Goal: Information Seeking & Learning: Learn about a topic

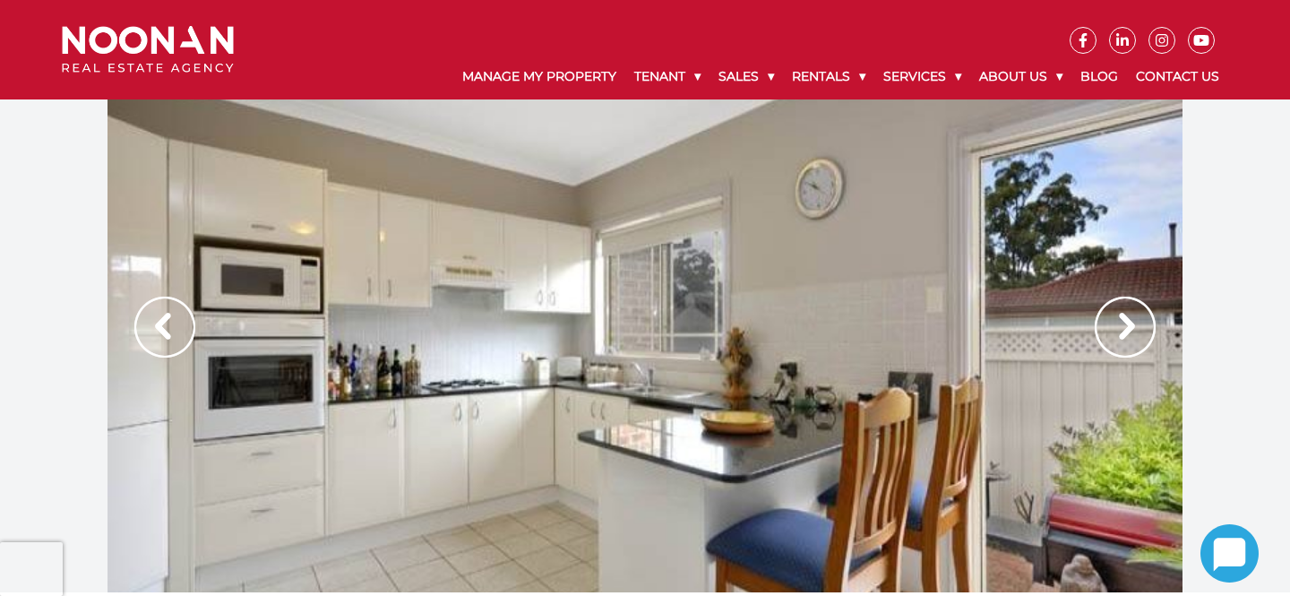
click at [1120, 330] on img at bounding box center [1125, 327] width 61 height 61
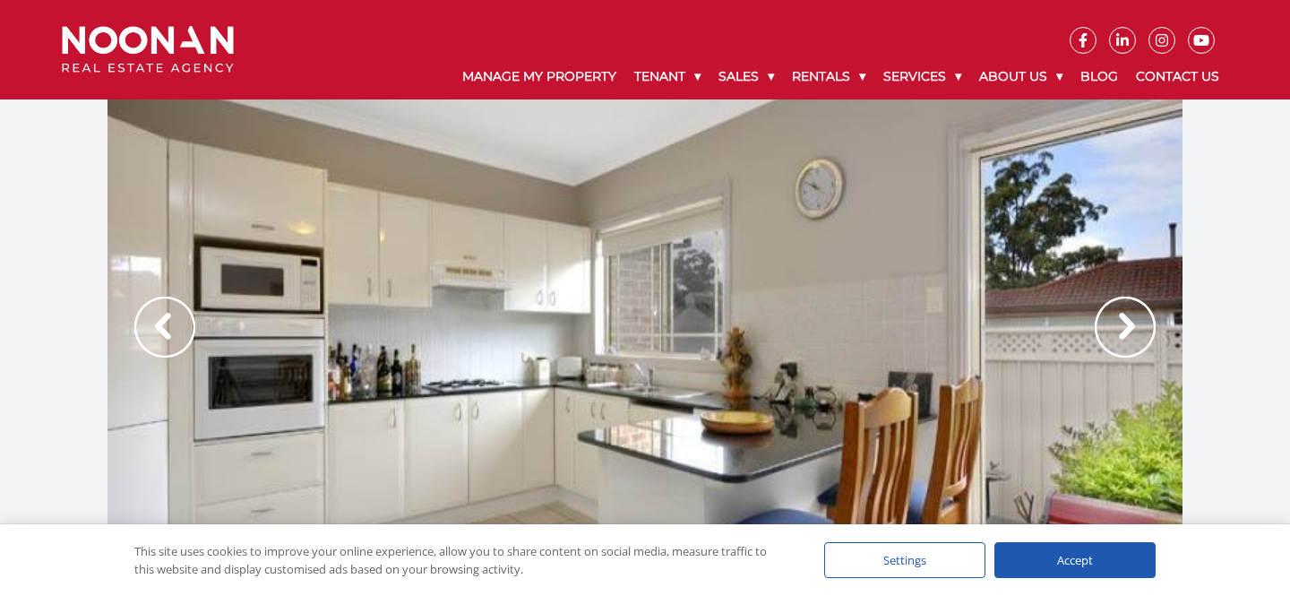
click at [168, 320] on img at bounding box center [164, 327] width 61 height 61
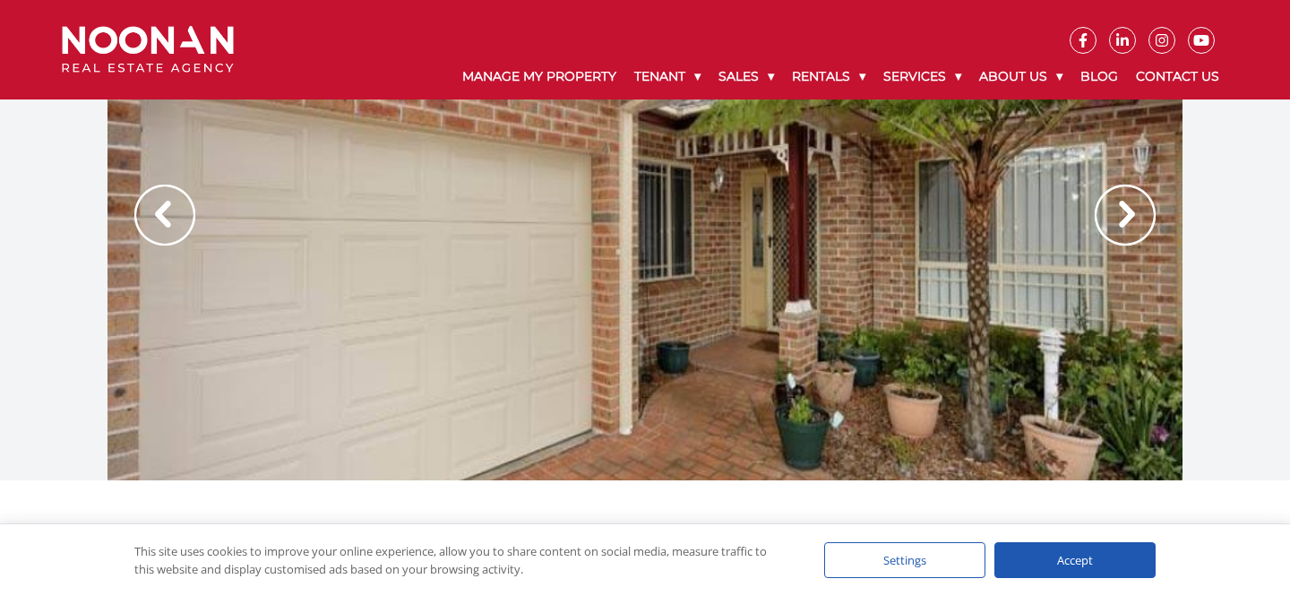
scroll to position [11, 0]
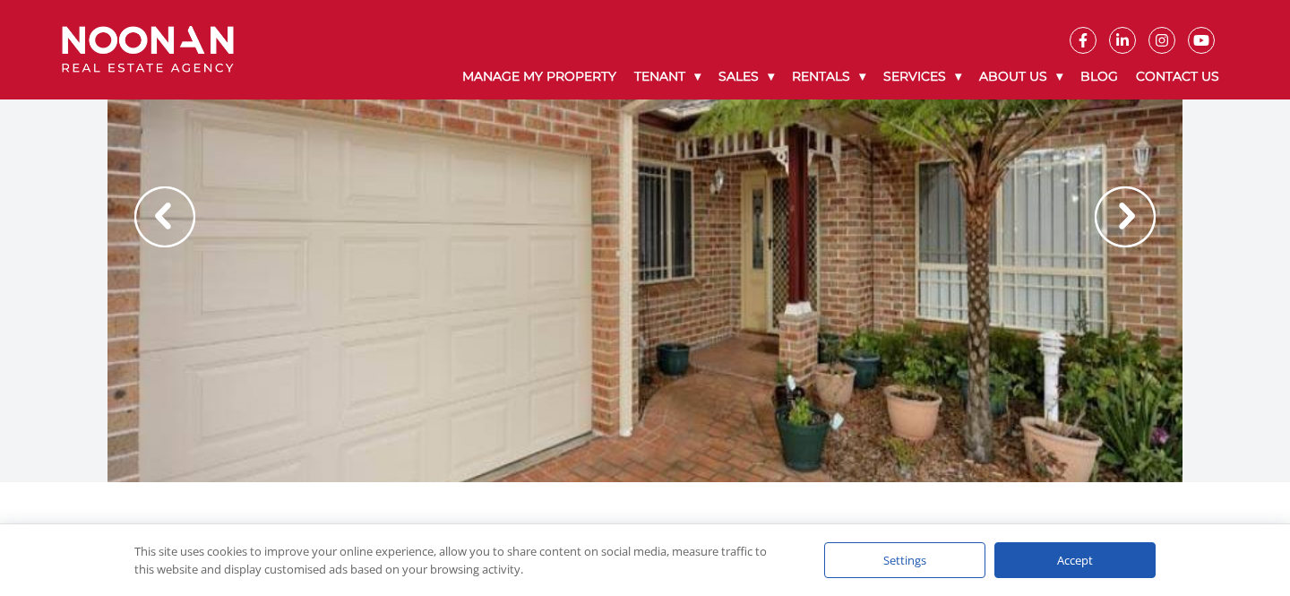
click at [1113, 211] on img at bounding box center [1125, 216] width 61 height 61
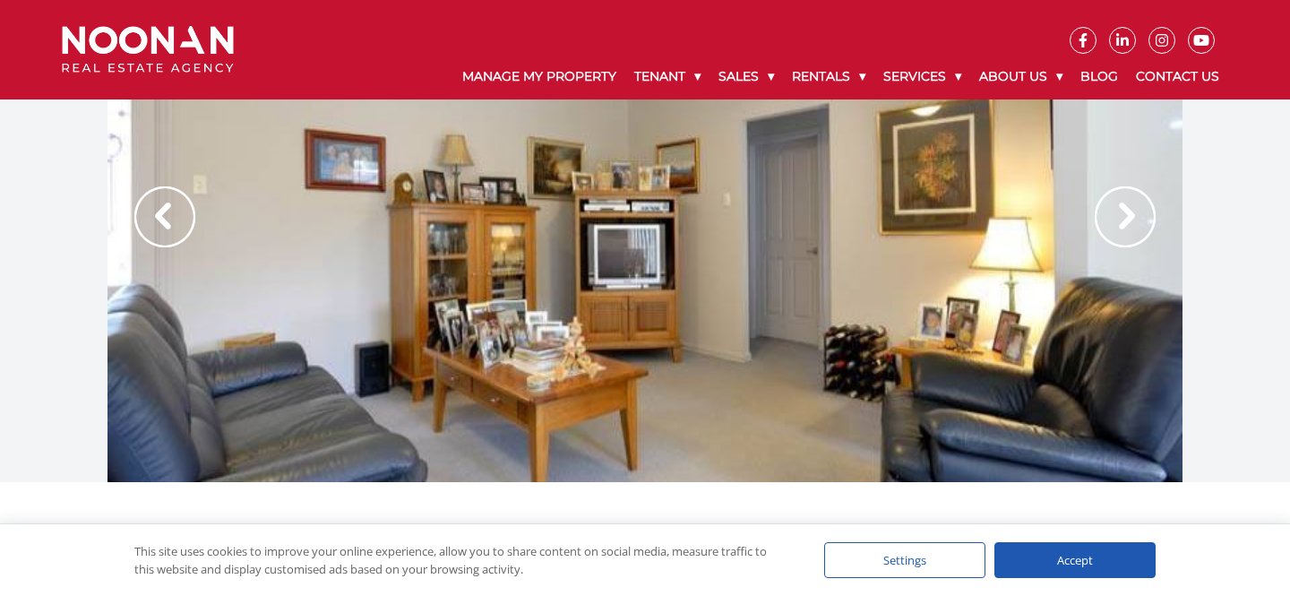
click at [1113, 211] on img at bounding box center [1125, 216] width 61 height 61
